Goal: Task Accomplishment & Management: Manage account settings

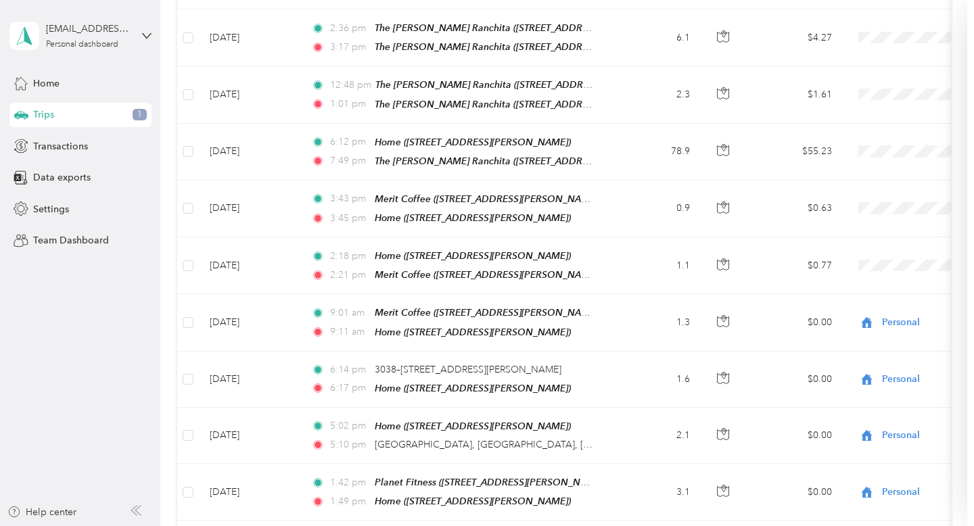
scroll to position [686, 0]
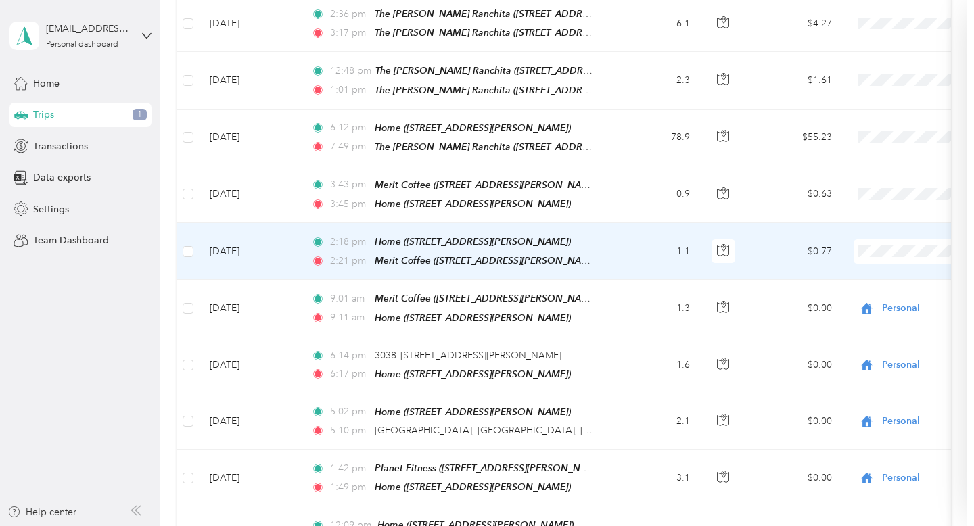
click at [857, 295] on li "Personal" at bounding box center [909, 293] width 206 height 24
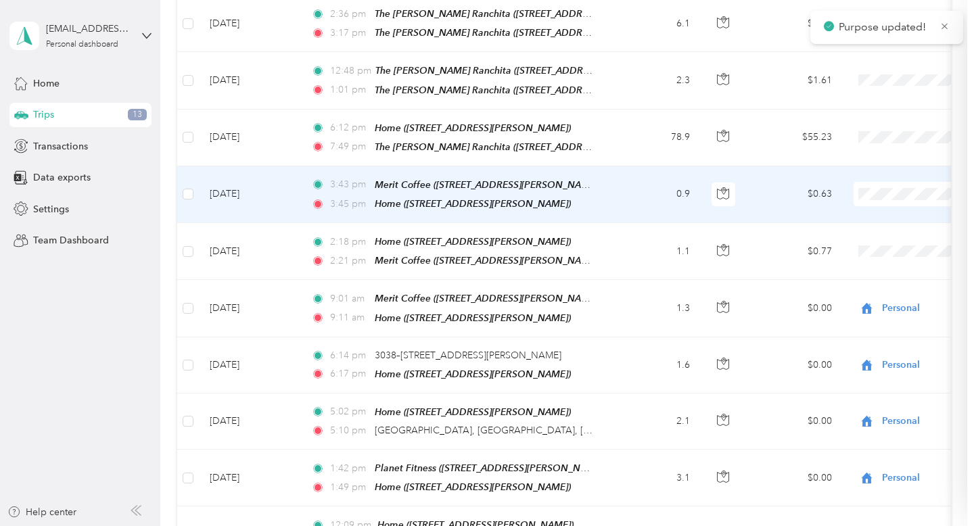
click at [875, 234] on span "Personal" at bounding box center [921, 237] width 162 height 14
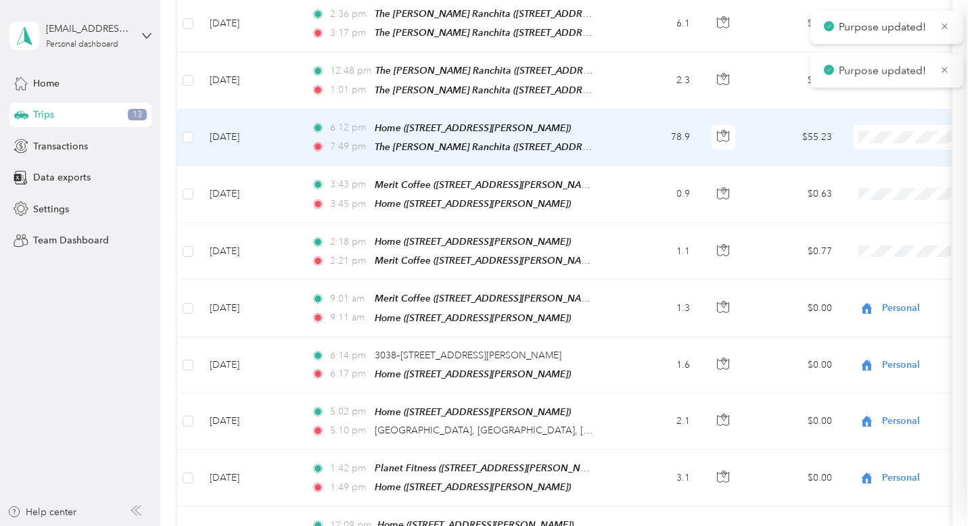
click at [874, 181] on span "Personal" at bounding box center [921, 176] width 162 height 14
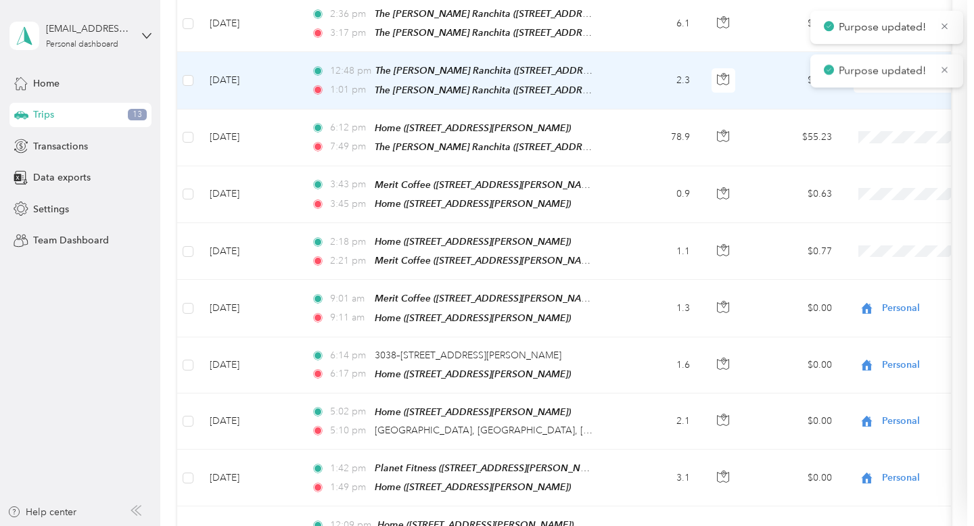
click at [874, 126] on li "Personal" at bounding box center [909, 124] width 206 height 24
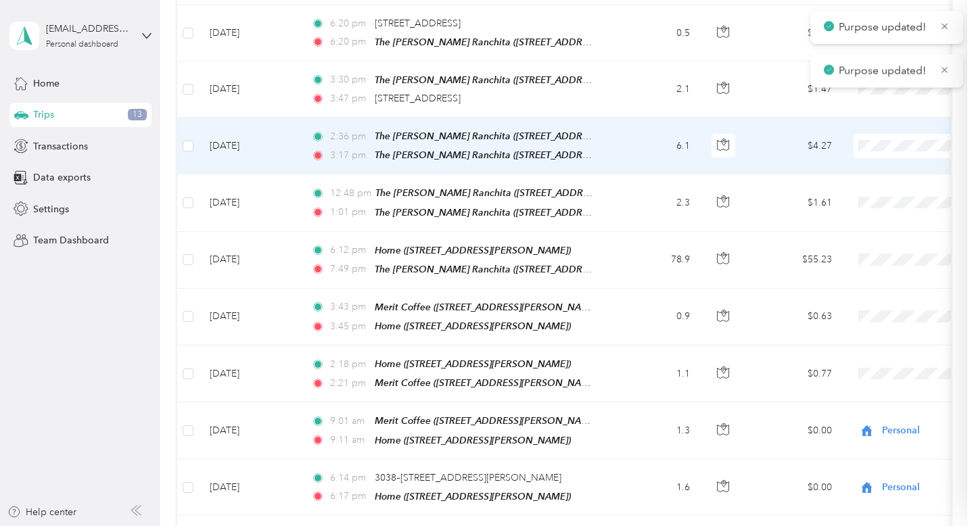
scroll to position [562, 0]
click at [866, 187] on span "Personal" at bounding box center [921, 192] width 162 height 14
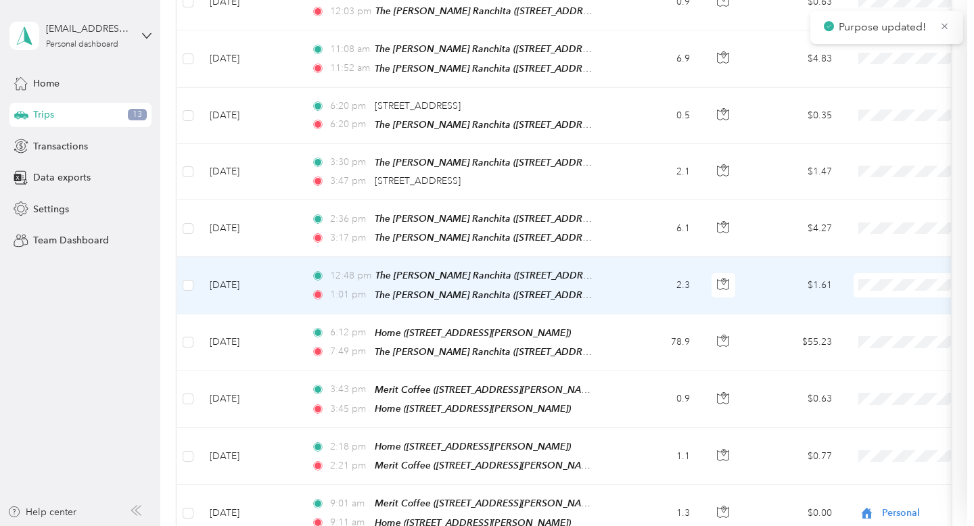
scroll to position [477, 0]
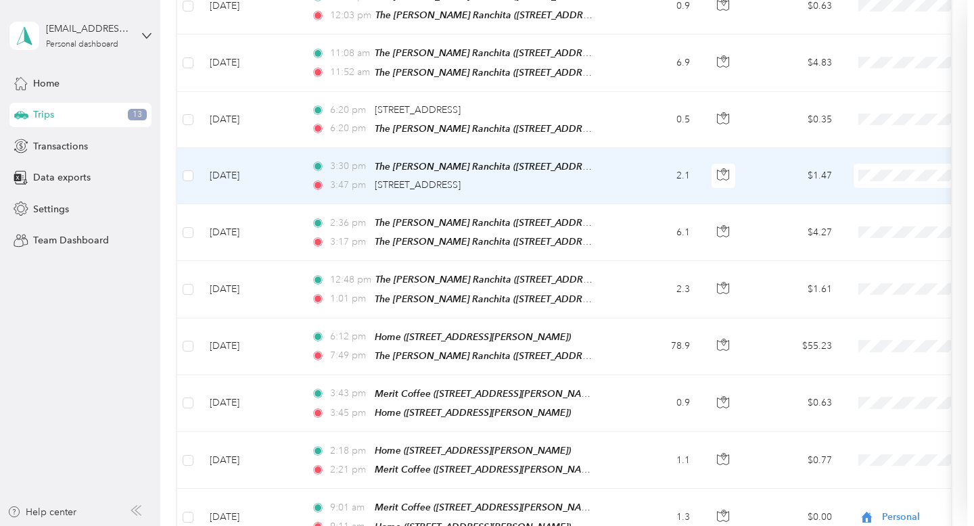
click at [869, 220] on span "Personal" at bounding box center [921, 221] width 162 height 14
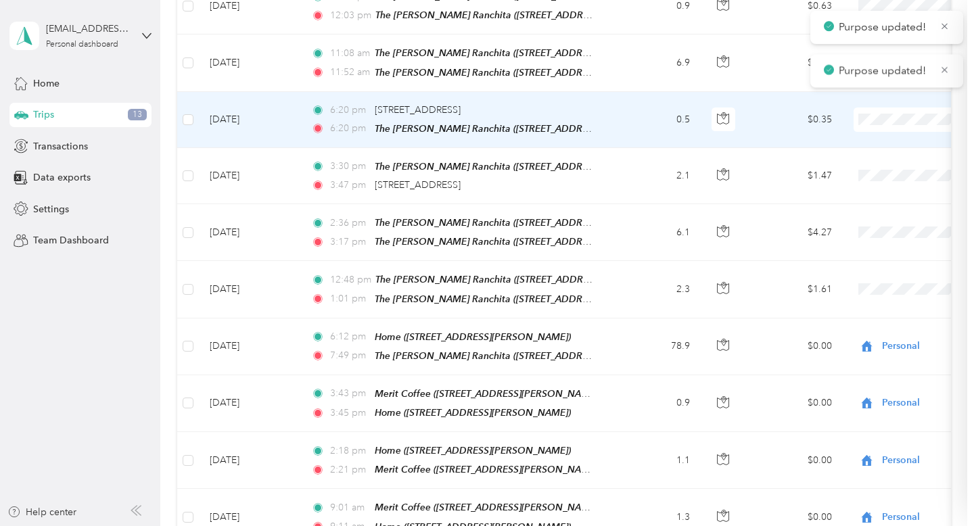
click at [866, 159] on span "Personal" at bounding box center [921, 165] width 162 height 14
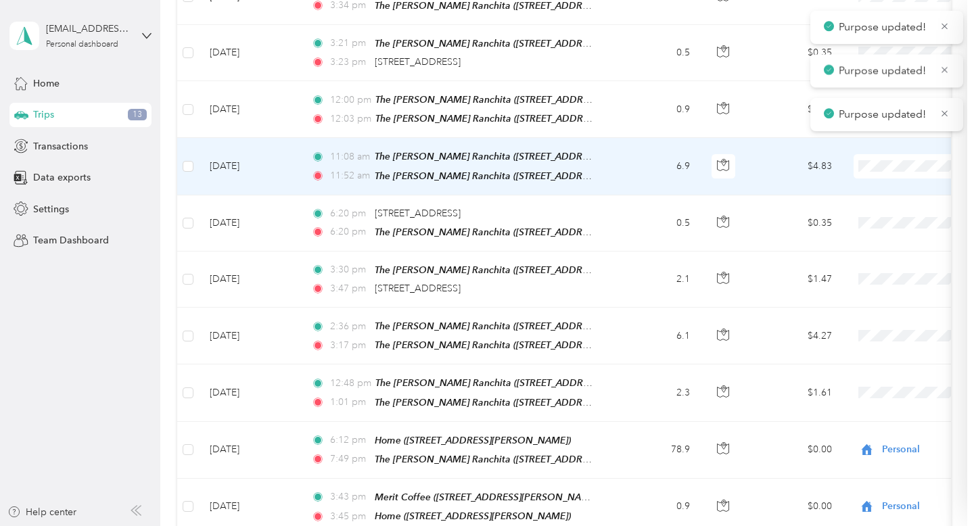
scroll to position [372, 0]
click at [866, 211] on span "Personal" at bounding box center [921, 212] width 162 height 14
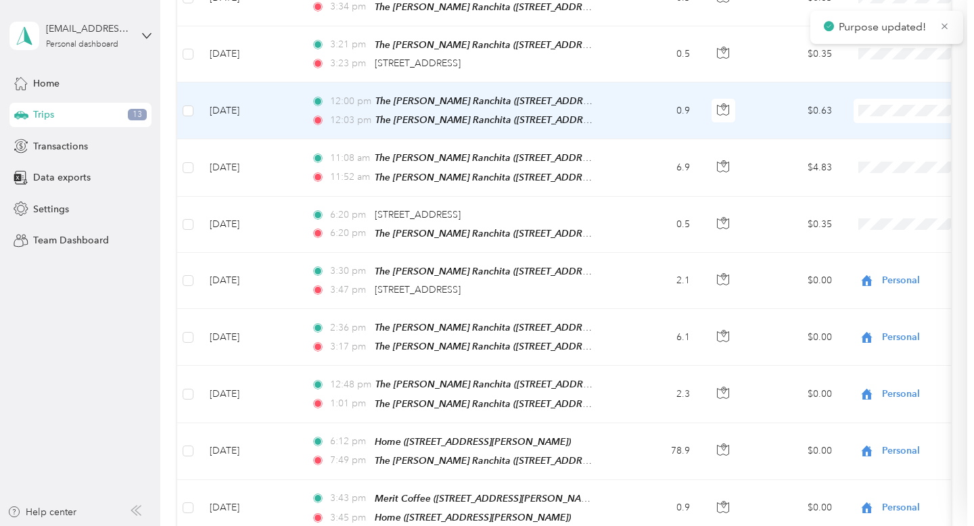
click at [881, 156] on span "Personal" at bounding box center [921, 157] width 162 height 14
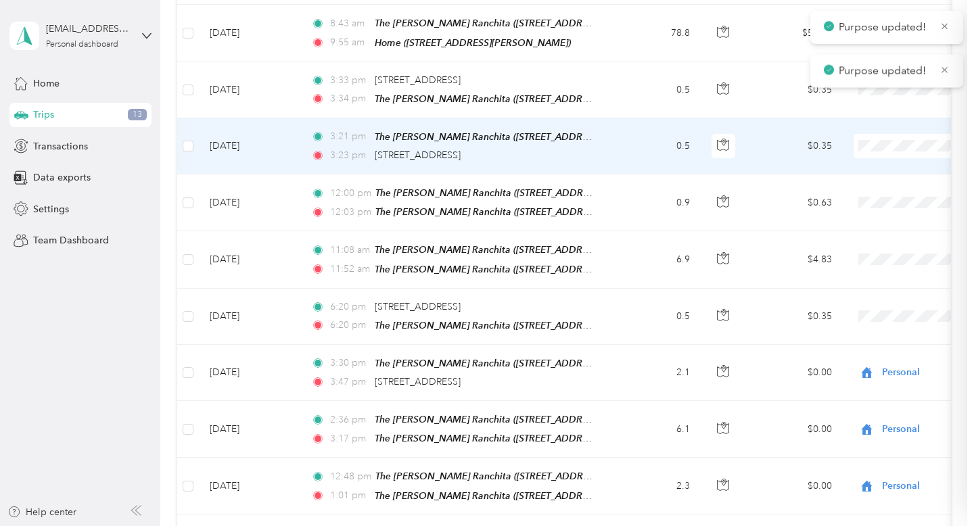
scroll to position [278, 0]
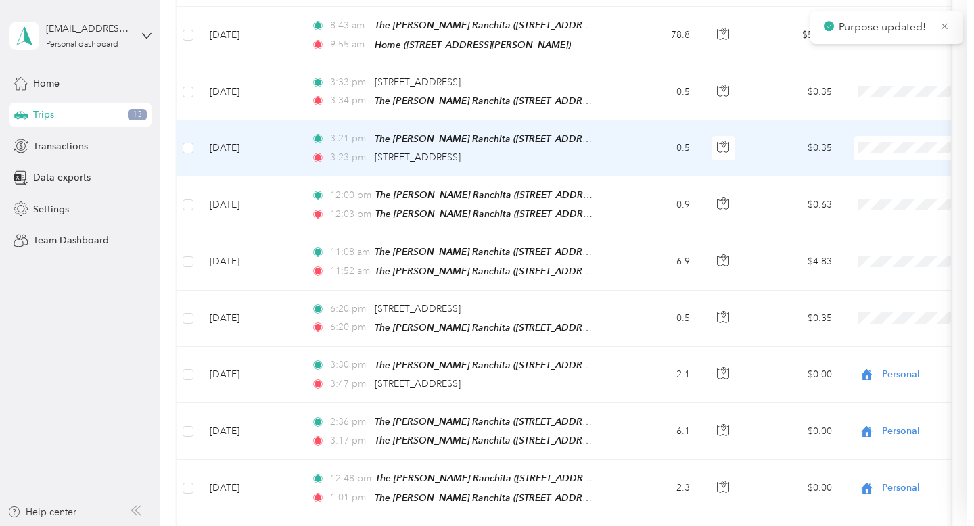
click at [885, 192] on span "Personal" at bounding box center [921, 195] width 162 height 14
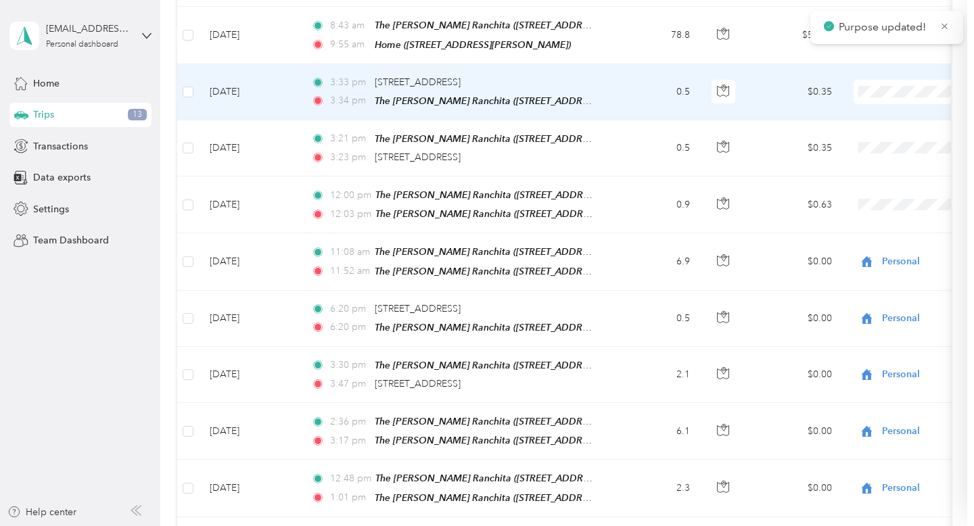
click at [883, 137] on span "Personal" at bounding box center [921, 139] width 162 height 14
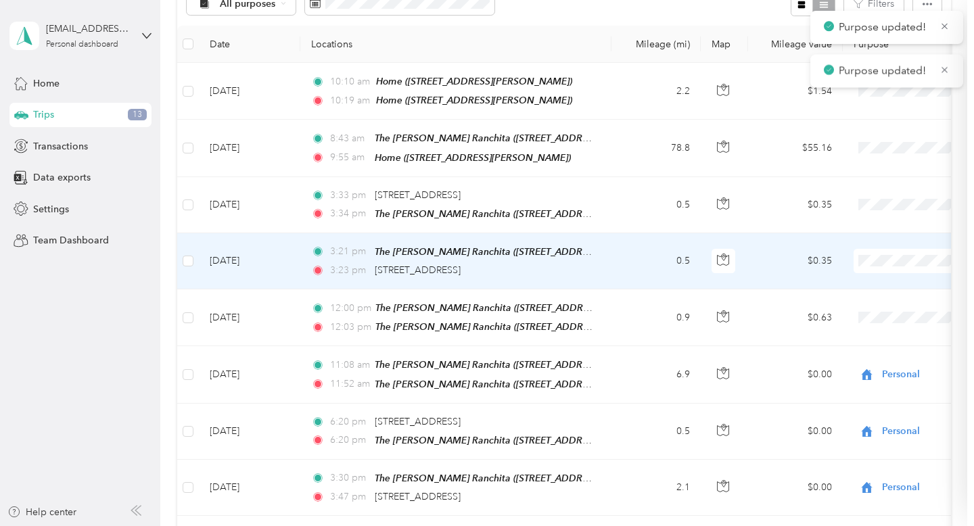
scroll to position [151, 0]
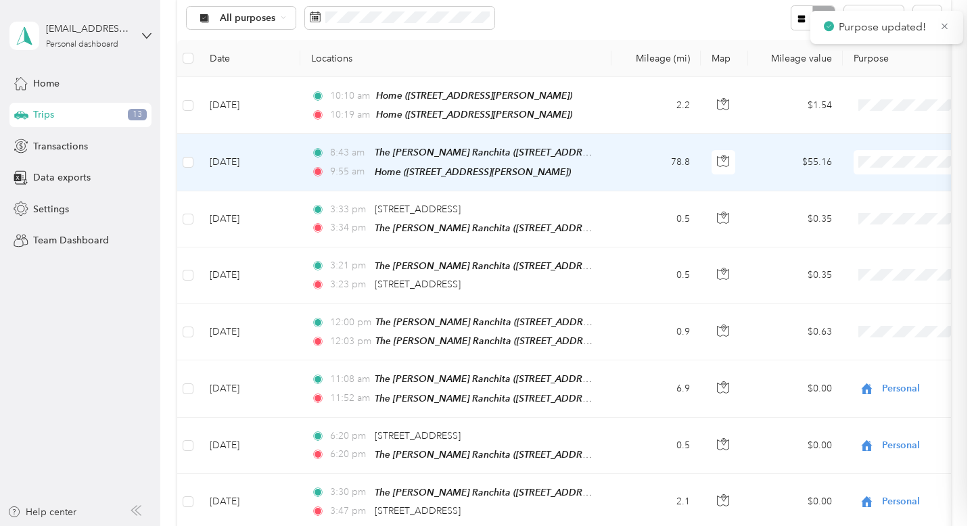
click at [877, 206] on span "Personal" at bounding box center [921, 207] width 162 height 14
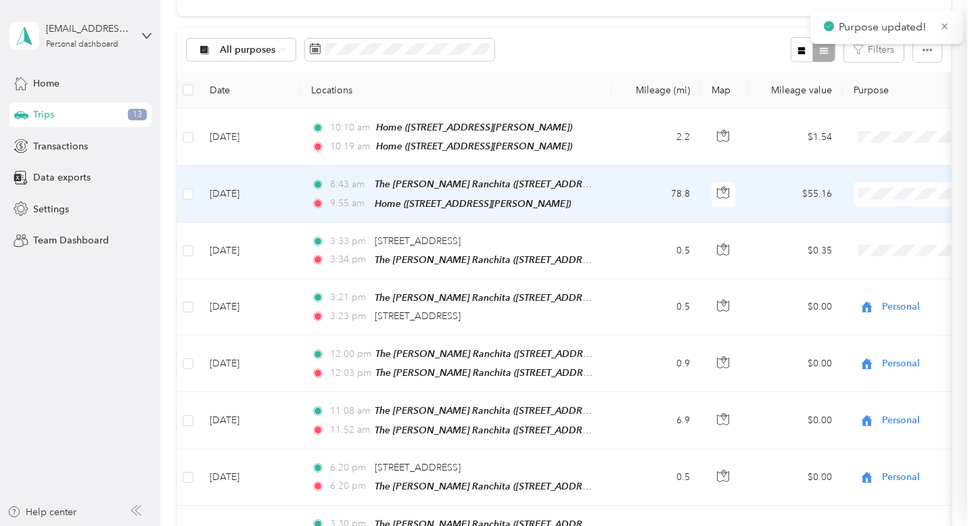
scroll to position [85, 0]
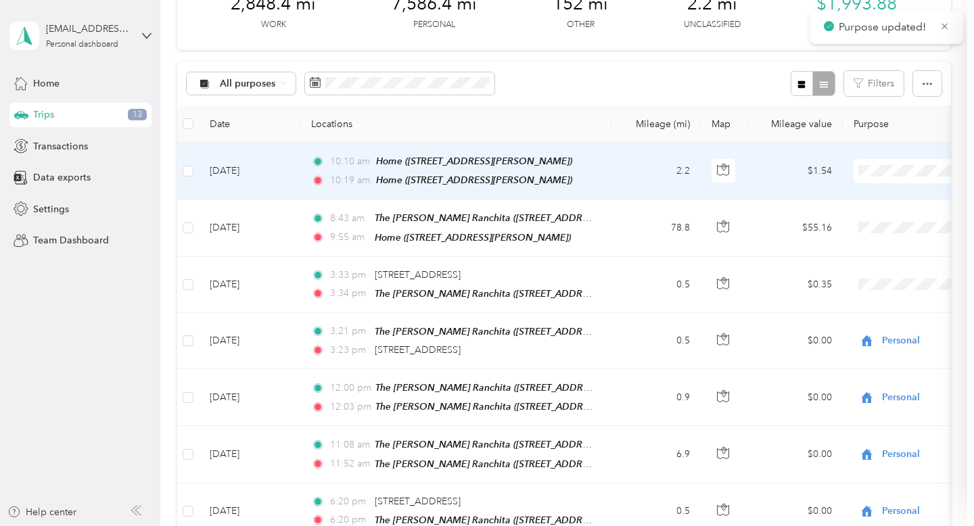
click at [876, 221] on li "Personal" at bounding box center [909, 220] width 206 height 24
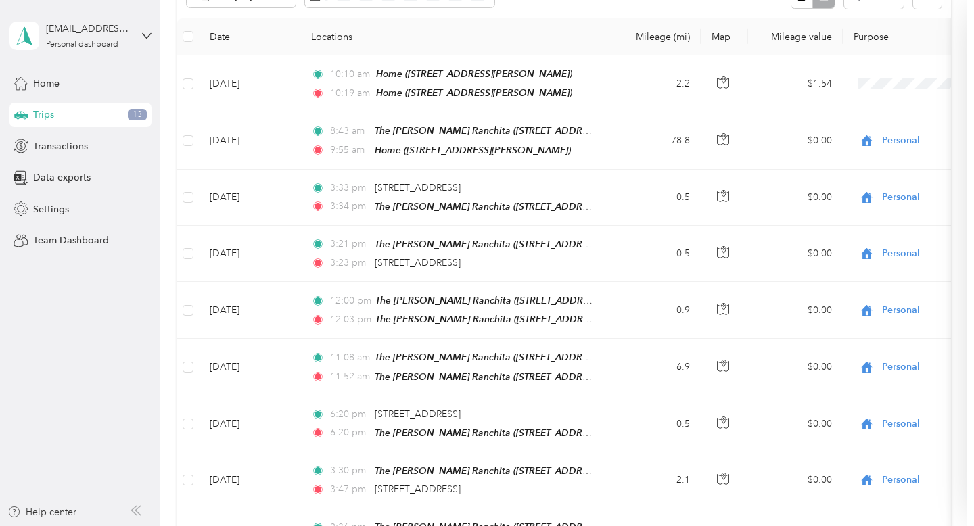
scroll to position [0, 0]
